Goal: Task Accomplishment & Management: Manage account settings

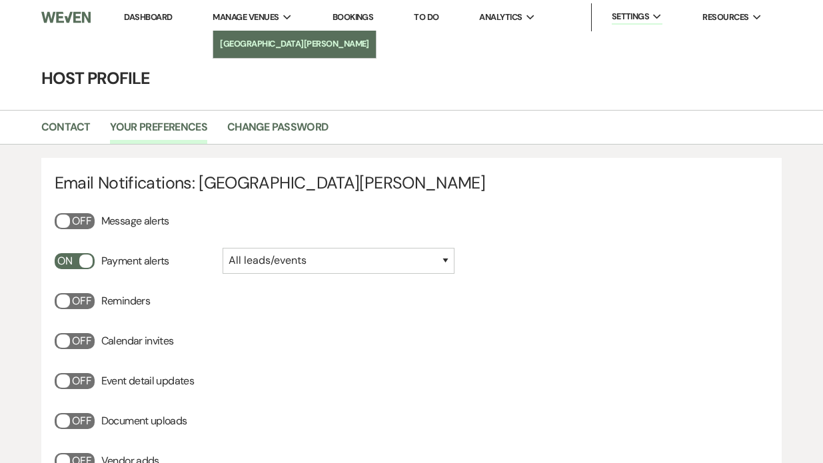
click at [256, 42] on li "[GEOGRAPHIC_DATA][PERSON_NAME]" at bounding box center [294, 43] width 149 height 13
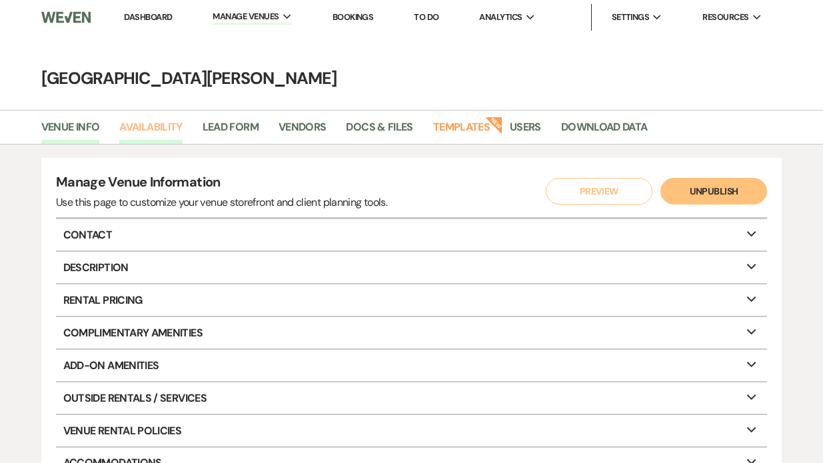
click at [152, 135] on link "Availability" at bounding box center [150, 131] width 63 height 25
select select "3"
select select "2026"
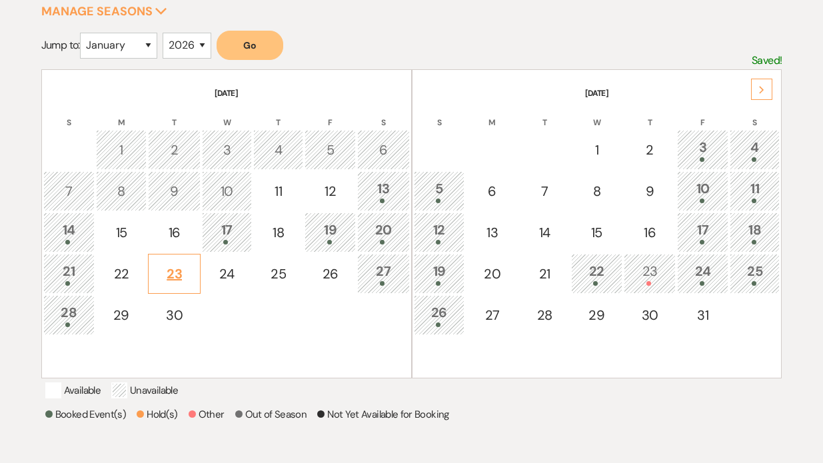
scroll to position [229, 0]
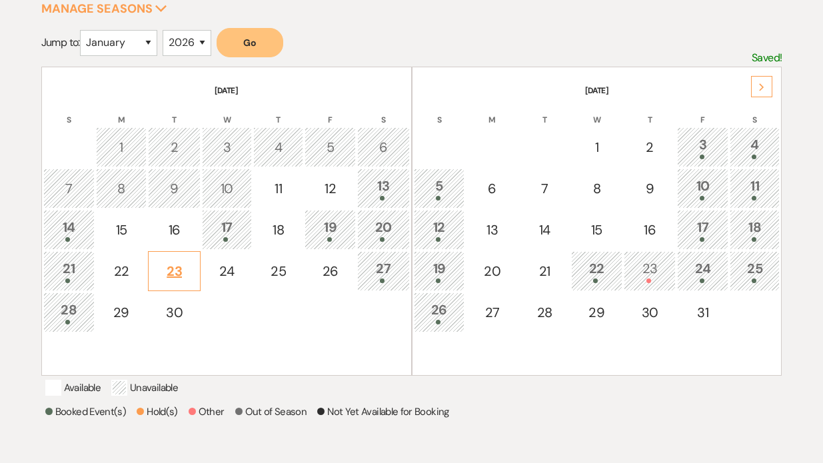
click at [179, 269] on div "23" at bounding box center [174, 271] width 38 height 20
select select "other"
select select "false"
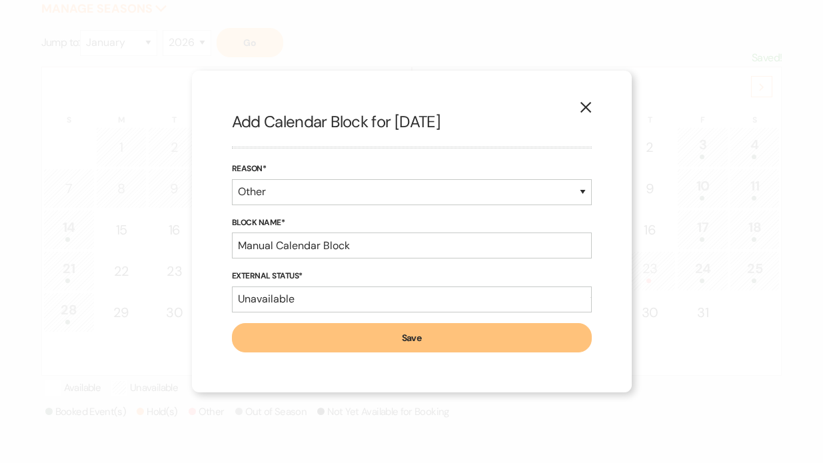
click at [585, 105] on icon "X" at bounding box center [586, 107] width 12 height 12
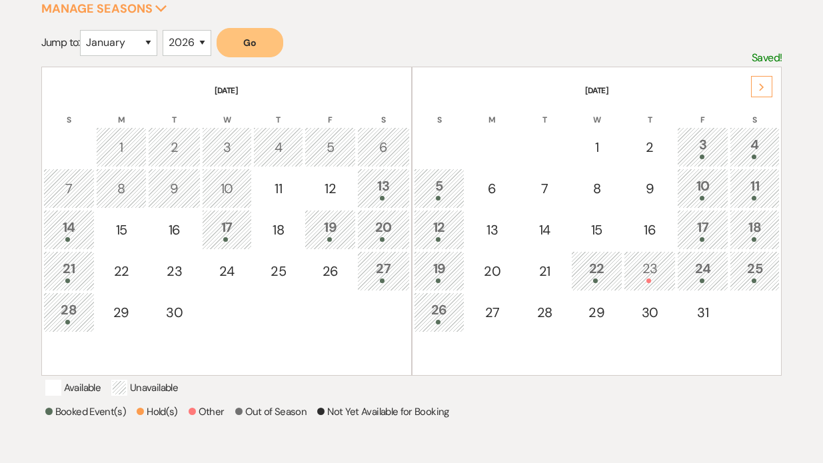
scroll to position [0, 0]
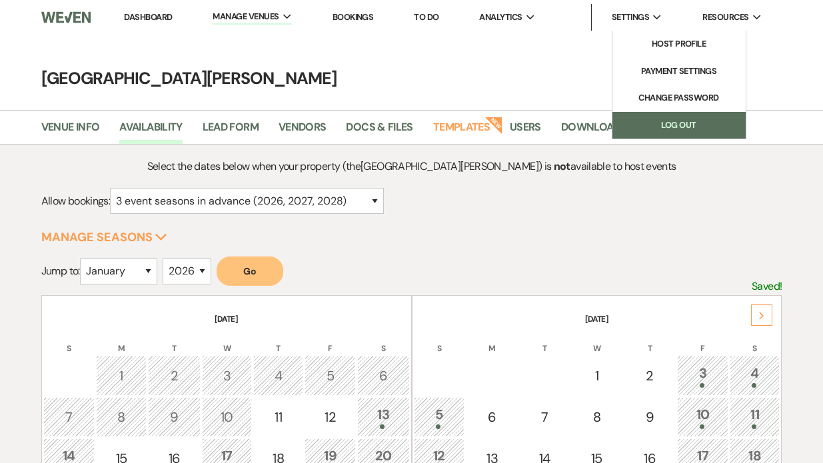
click at [654, 119] on link "Log Out" at bounding box center [679, 125] width 133 height 27
